Goal: Transaction & Acquisition: Register for event/course

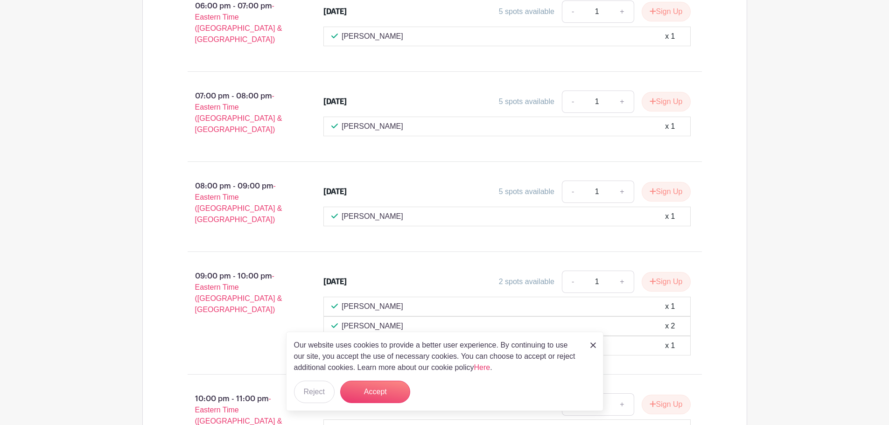
scroll to position [1820, 0]
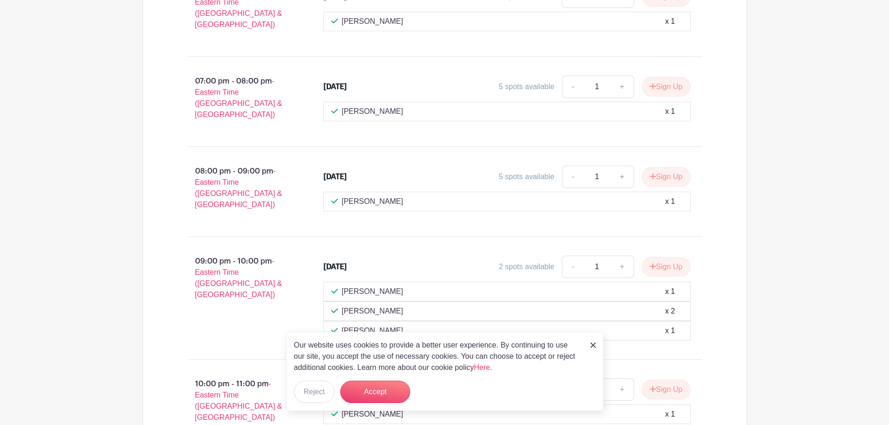
click at [590, 344] on img at bounding box center [593, 345] width 6 height 6
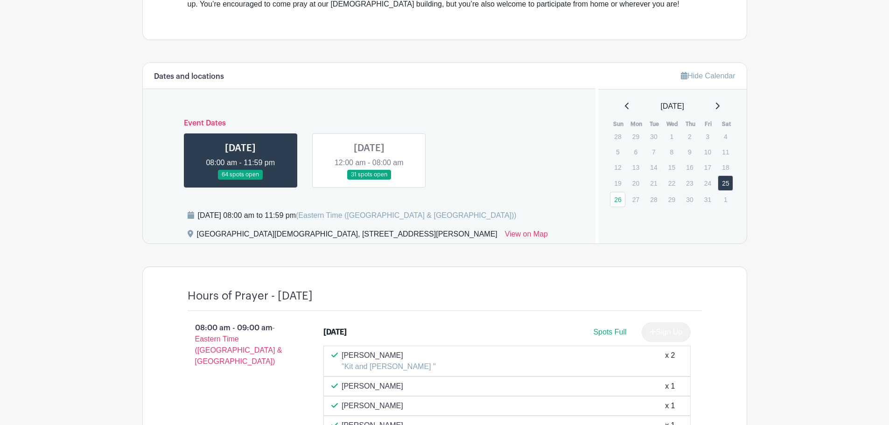
scroll to position [423, 0]
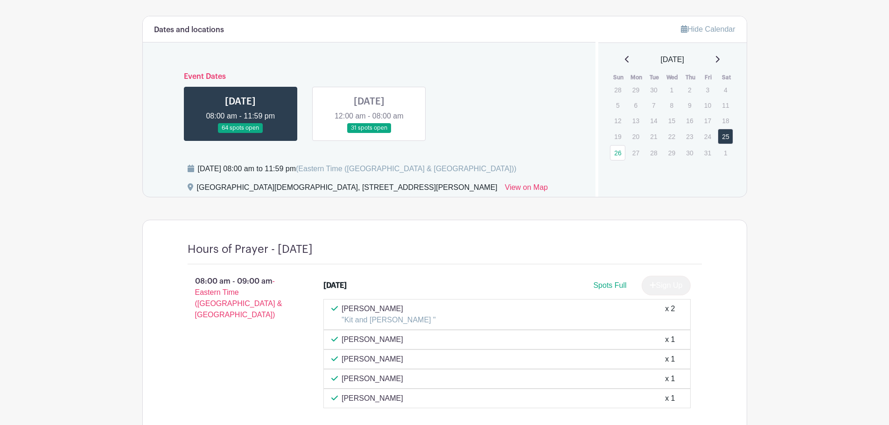
click at [369, 133] on link at bounding box center [369, 133] width 0 height 0
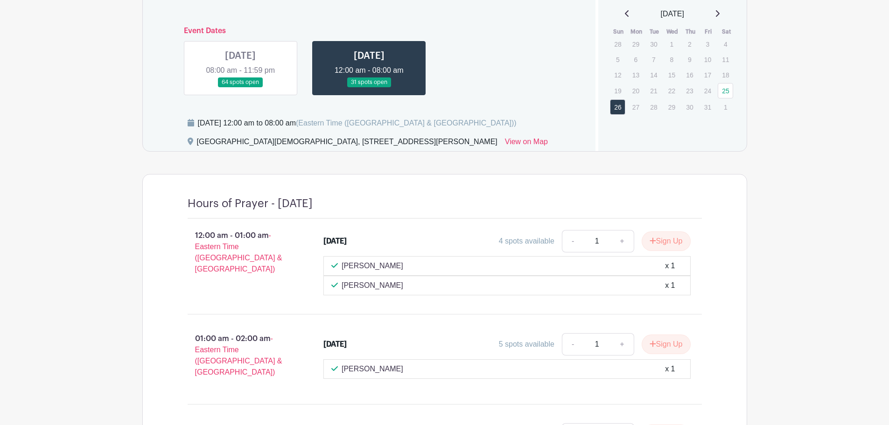
scroll to position [453, 0]
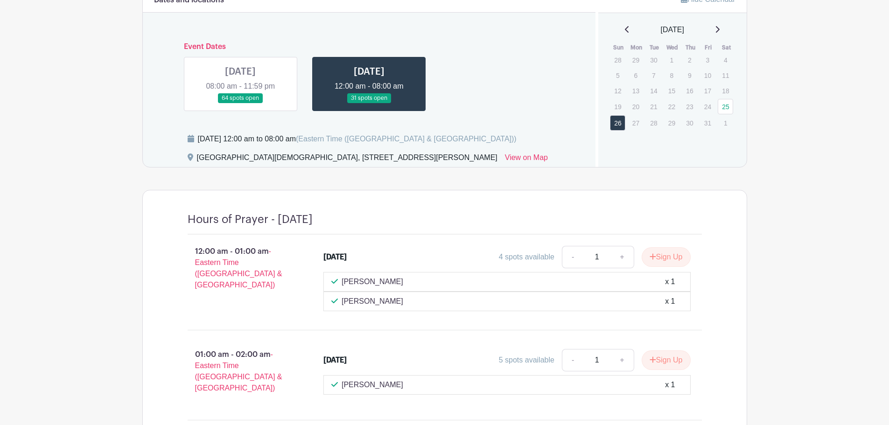
click at [240, 103] on link at bounding box center [240, 103] width 0 height 0
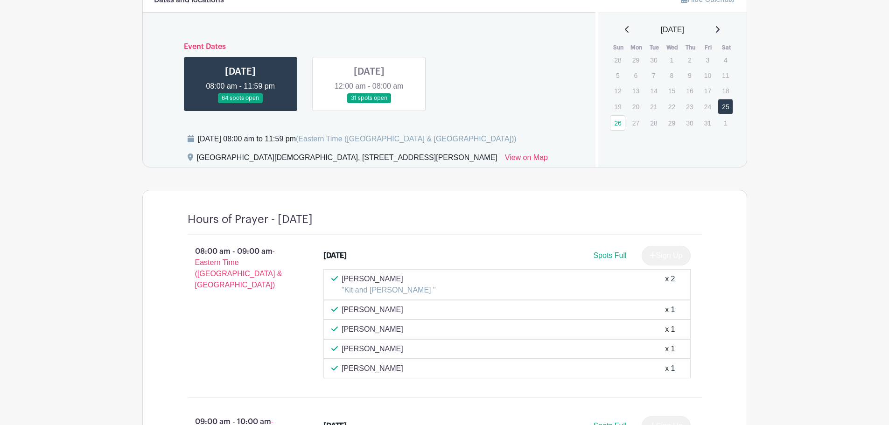
click at [369, 103] on link at bounding box center [369, 103] width 0 height 0
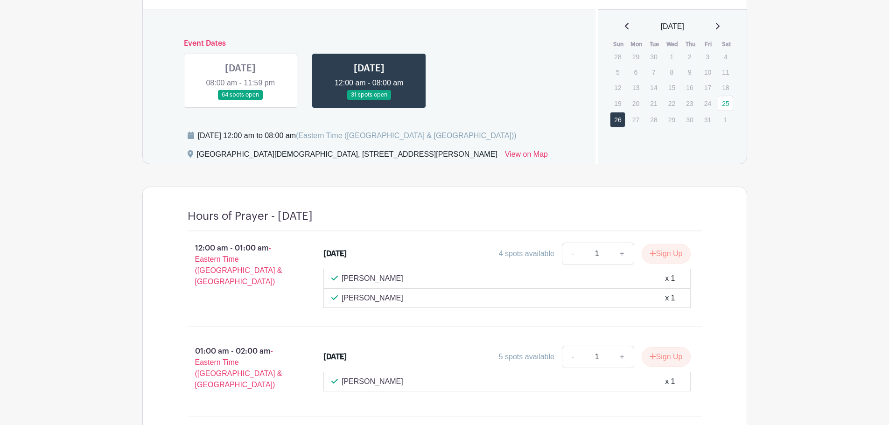
scroll to position [406, 0]
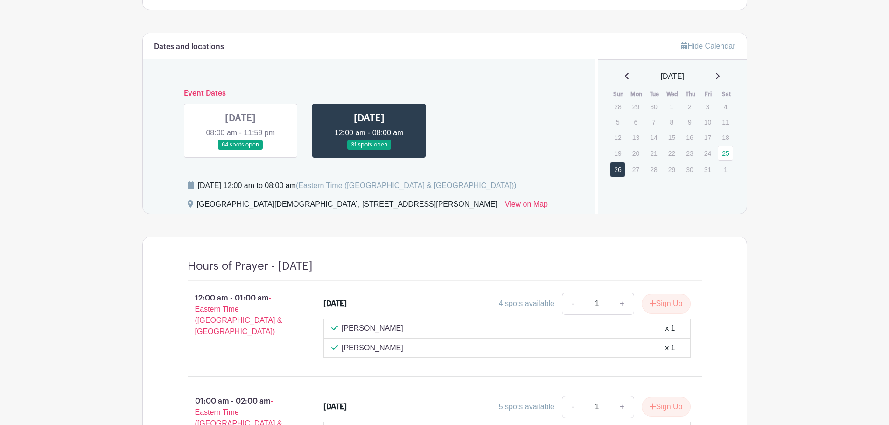
click at [240, 150] on link at bounding box center [240, 150] width 0 height 0
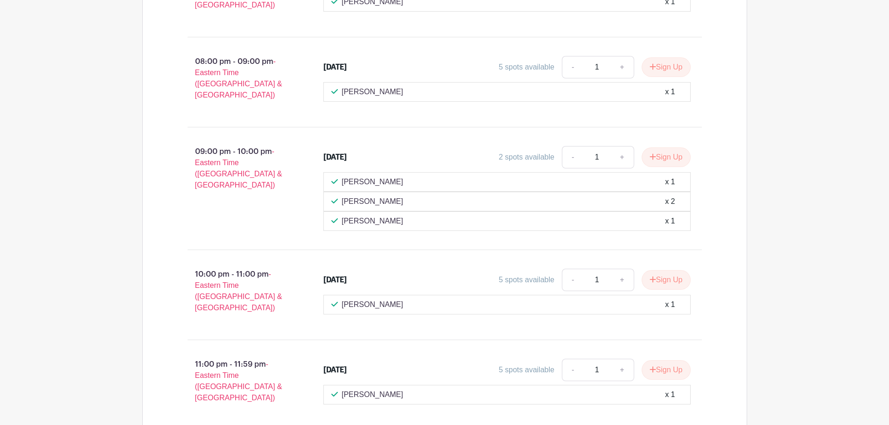
scroll to position [1946, 0]
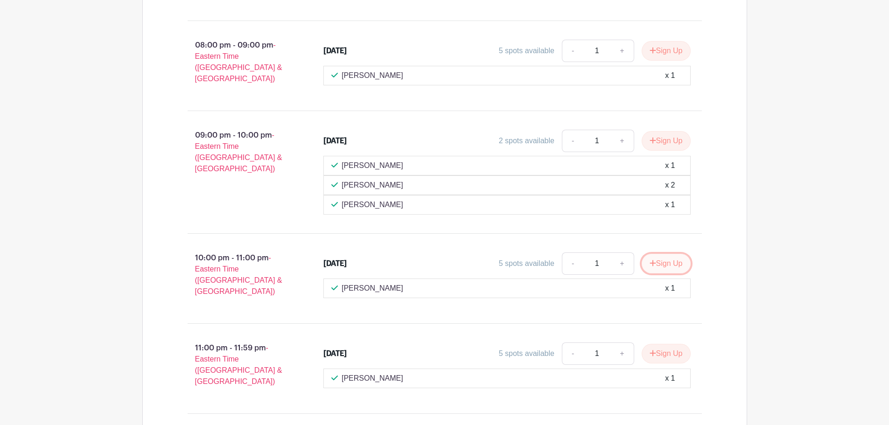
click at [665, 254] on button "Sign Up" at bounding box center [666, 264] width 49 height 20
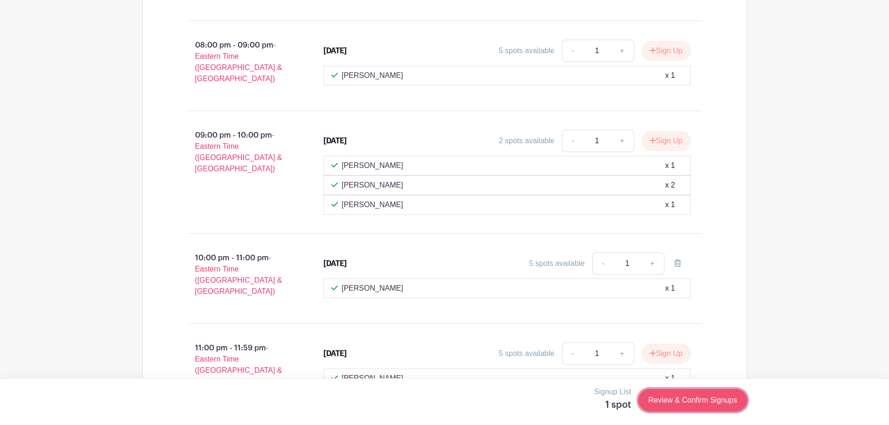
click at [688, 399] on link "Review & Confirm Signups" at bounding box center [692, 400] width 108 height 22
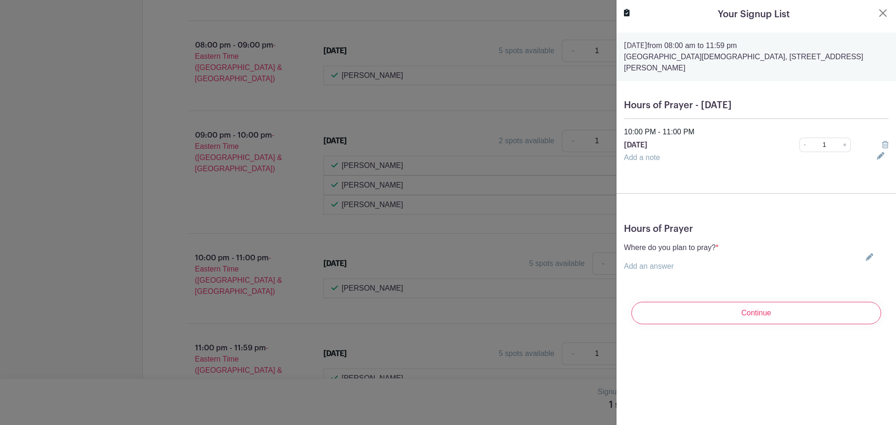
click at [670, 262] on link "Add an answer" at bounding box center [649, 266] width 50 height 8
click at [669, 261] on input "text" at bounding box center [676, 272] width 105 height 22
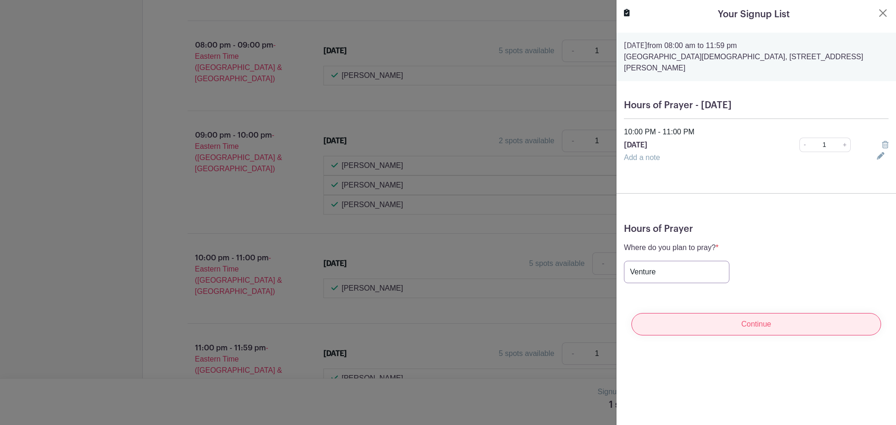
type input "Venture"
click at [745, 315] on input "Continue" at bounding box center [756, 324] width 250 height 22
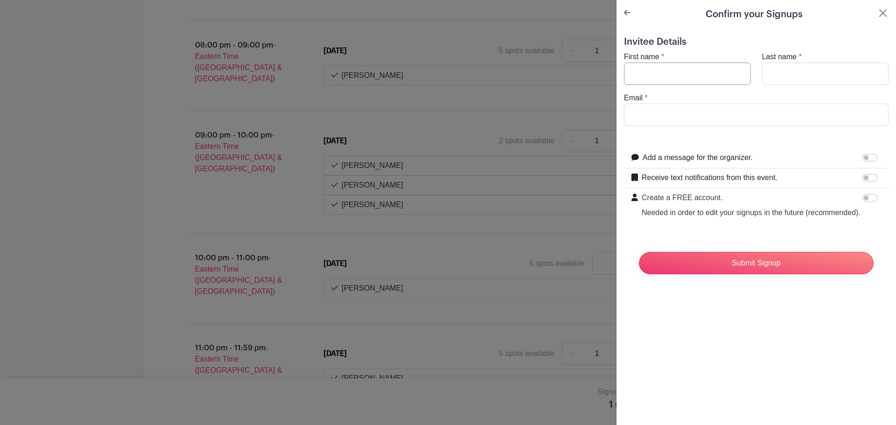
click at [647, 69] on input "First name" at bounding box center [687, 74] width 127 height 22
type input "[PERSON_NAME]"
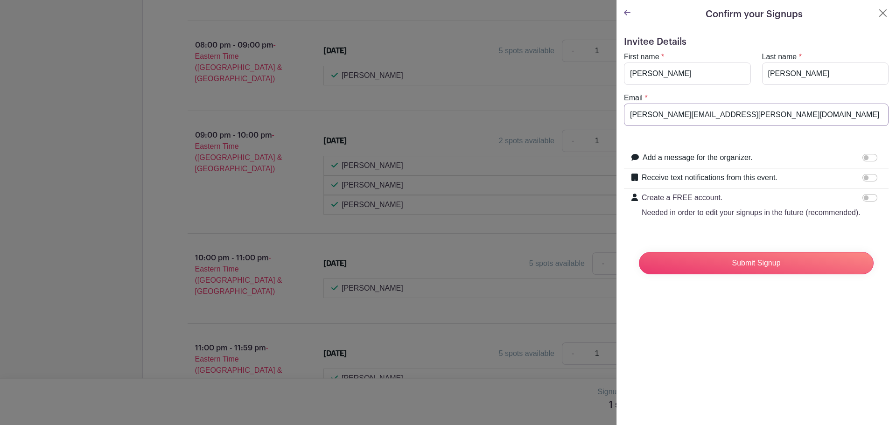
drag, startPoint x: 742, startPoint y: 113, endPoint x: 607, endPoint y: 119, distance: 135.9
type input "[EMAIL_ADDRESS][DOMAIN_NAME]"
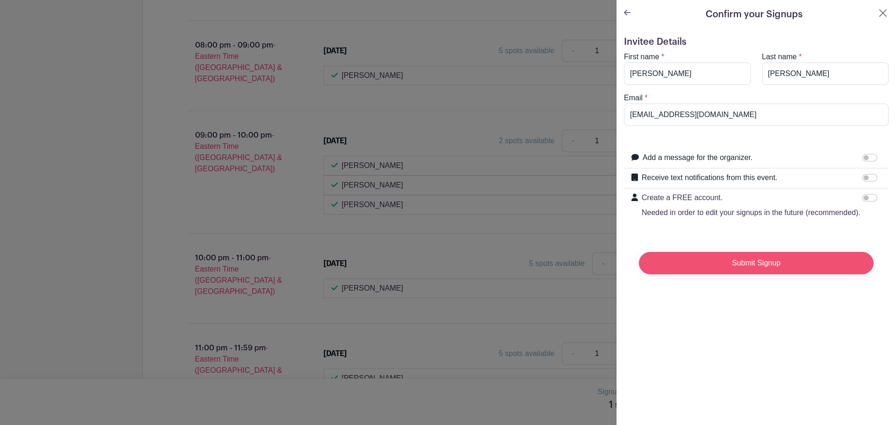
click at [759, 273] on input "Submit Signup" at bounding box center [756, 263] width 235 height 22
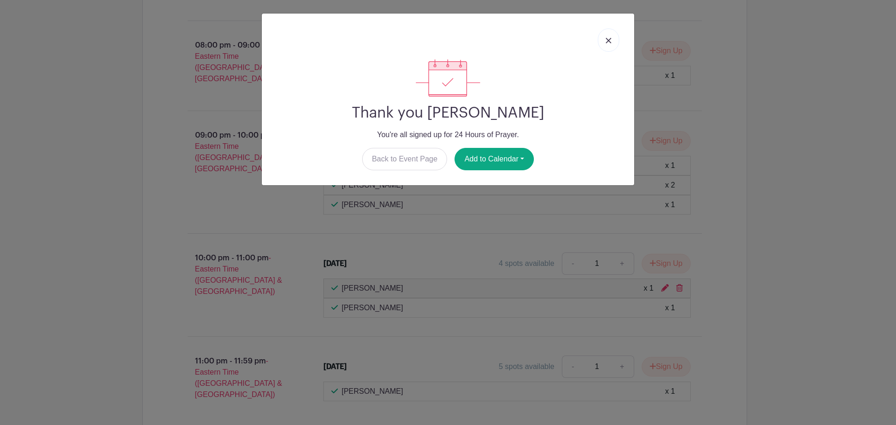
click at [609, 38] on img at bounding box center [609, 41] width 6 height 6
